Goal: Use online tool/utility: Utilize a website feature to perform a specific function

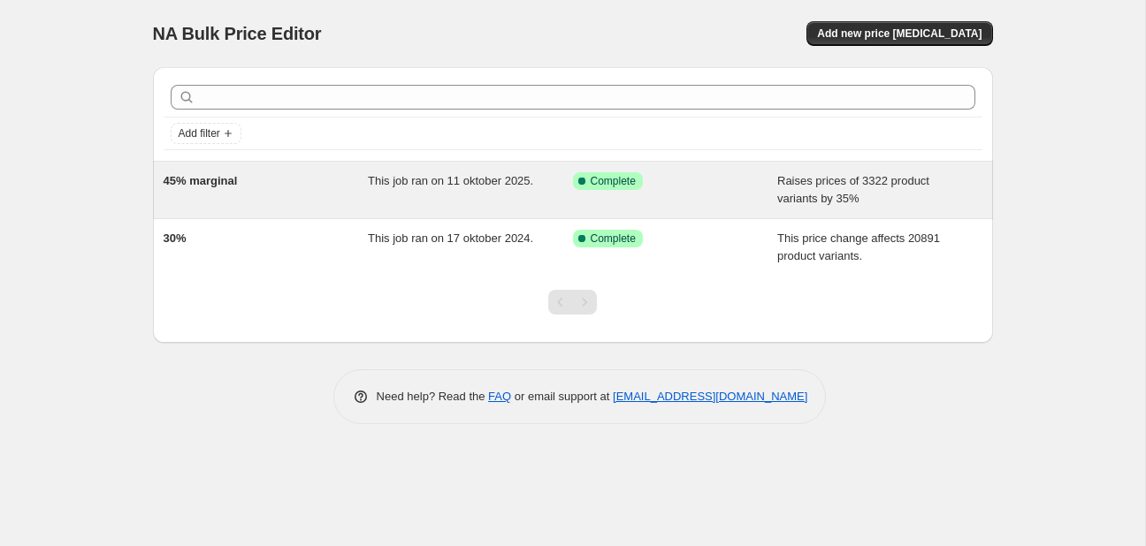
click at [279, 195] on div "45% marginal" at bounding box center [266, 189] width 205 height 35
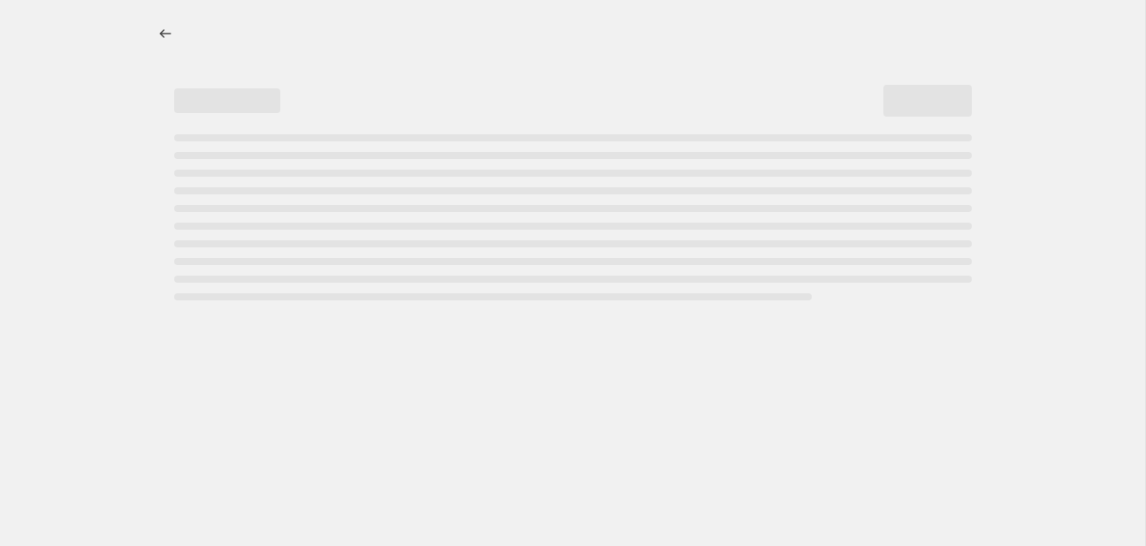
select select "percentage"
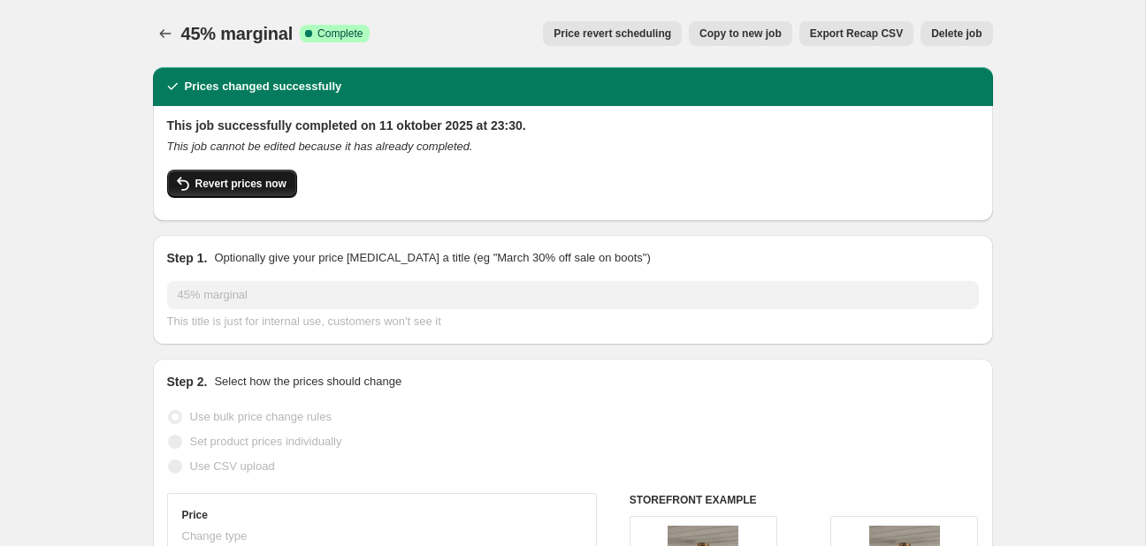
click at [255, 180] on span "Revert prices now" at bounding box center [240, 184] width 91 height 14
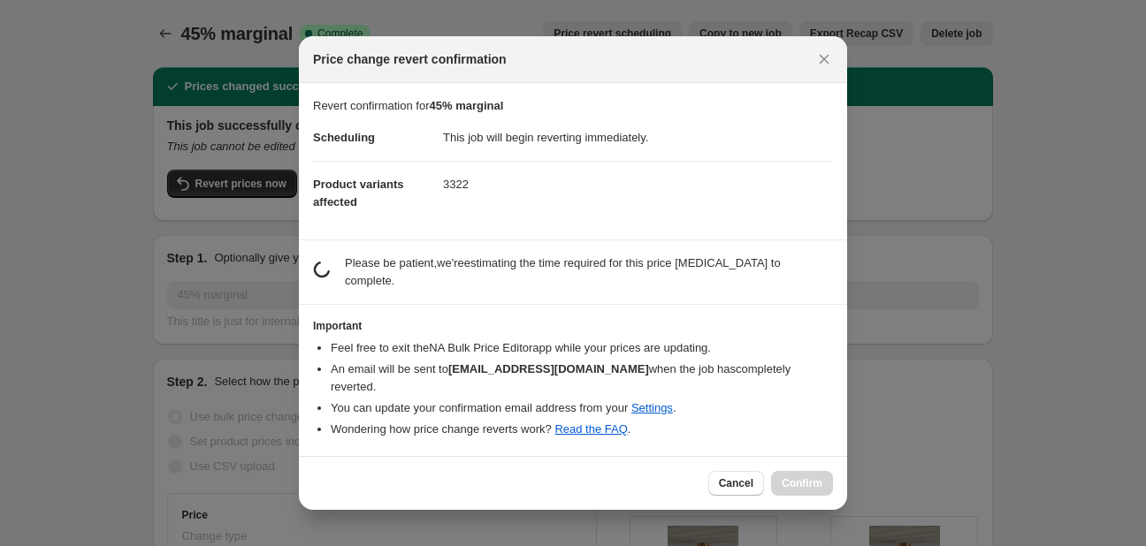
click at [149, 195] on div at bounding box center [573, 273] width 1146 height 546
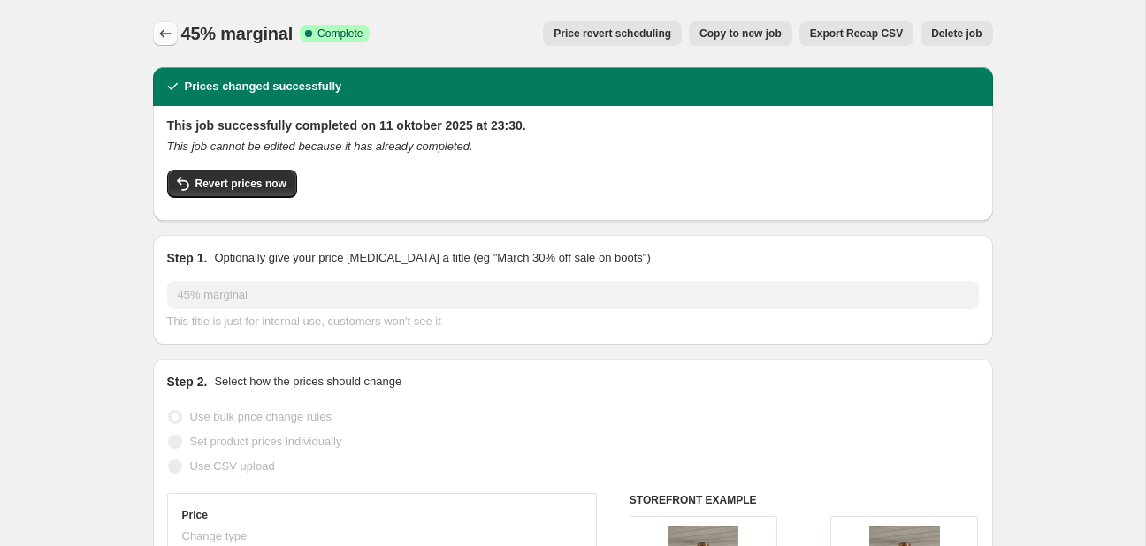
click at [172, 23] on button "Price change jobs" at bounding box center [165, 33] width 25 height 25
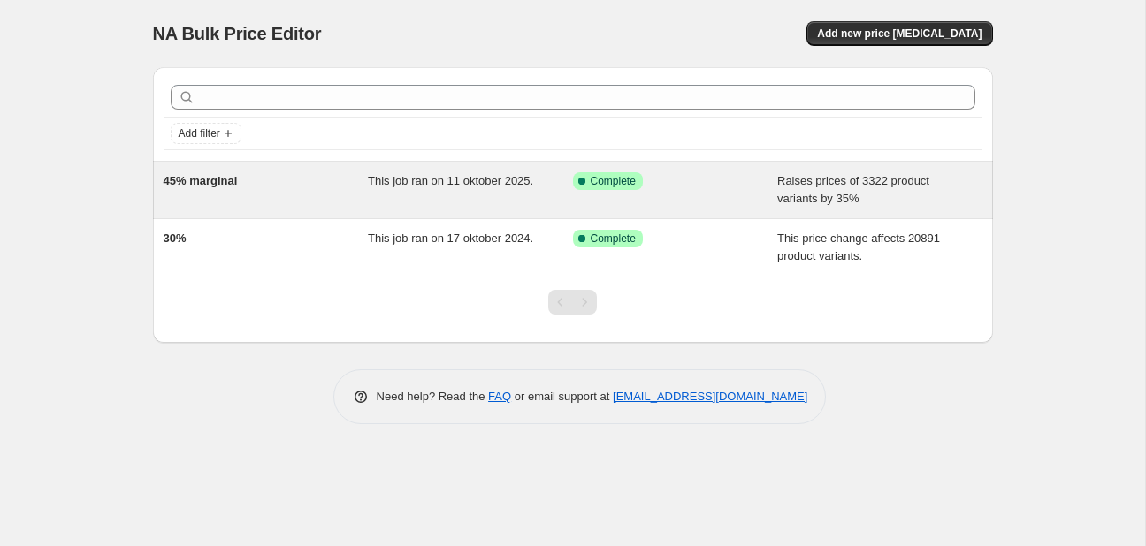
click at [312, 180] on div "45% marginal" at bounding box center [266, 189] width 205 height 35
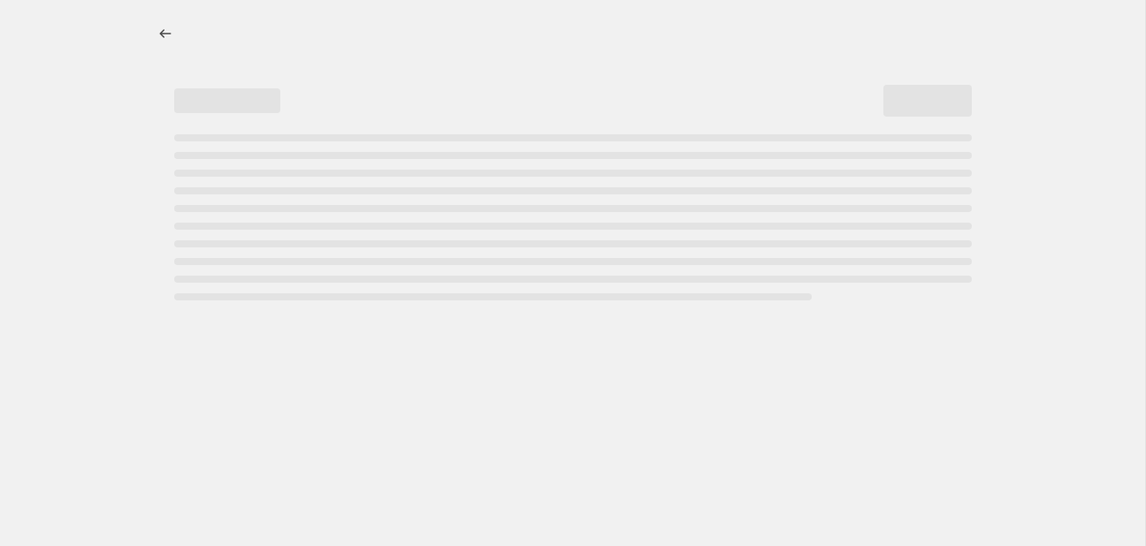
select select "percentage"
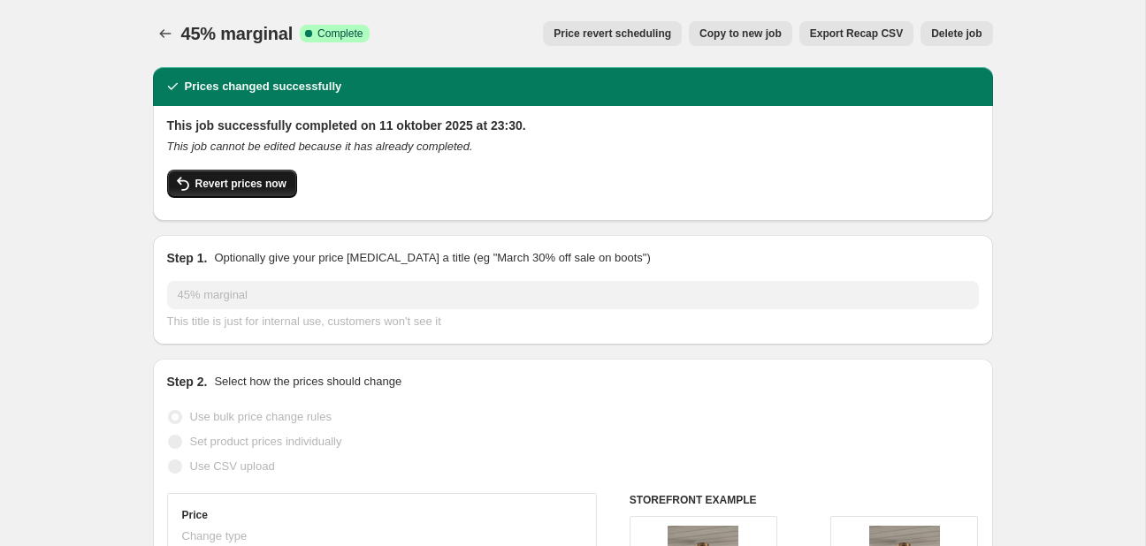
click at [262, 190] on span "Revert prices now" at bounding box center [240, 184] width 91 height 14
